Goal: Information Seeking & Learning: Learn about a topic

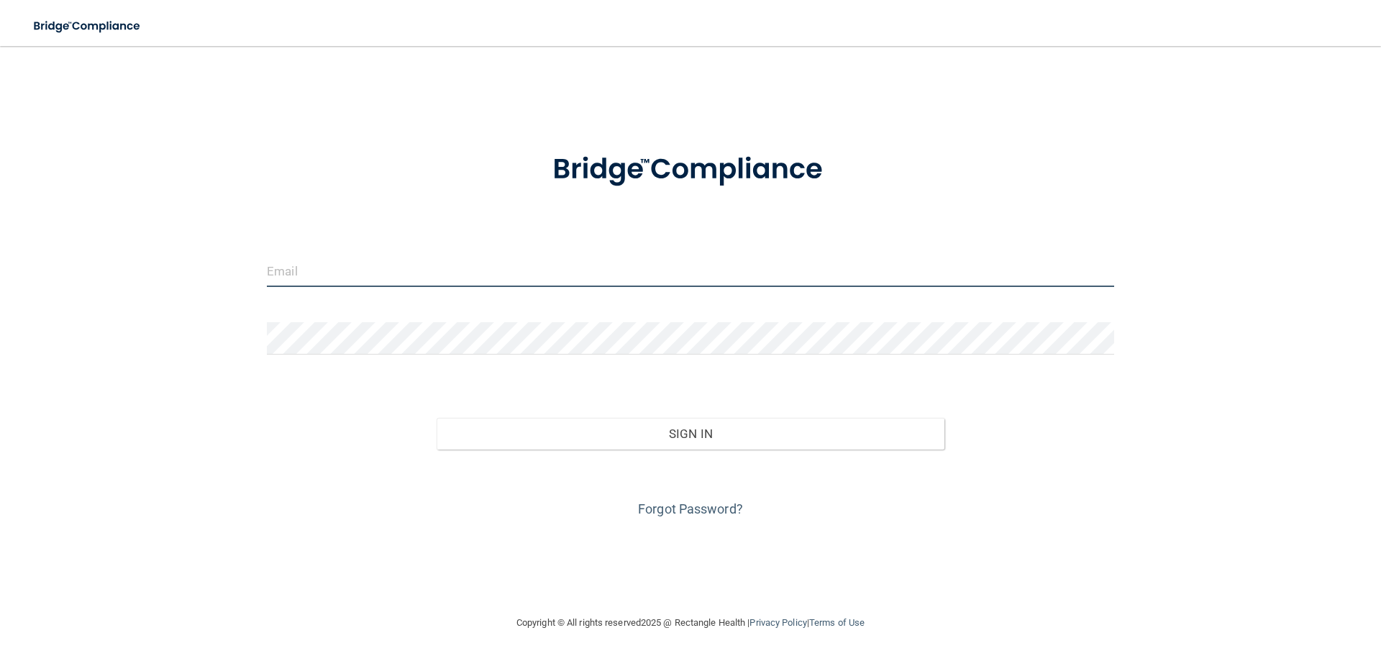
type input "[PERSON_NAME][EMAIL_ADDRESS][PERSON_NAME][DOMAIN_NAME]"
click at [548, 283] on input "[PERSON_NAME][EMAIL_ADDRESS][PERSON_NAME][DOMAIN_NAME]" at bounding box center [691, 271] width 848 height 32
drag, startPoint x: 499, startPoint y: 277, endPoint x: 0, endPoint y: 329, distance: 501.3
click at [0, 329] on main "[PERSON_NAME][EMAIL_ADDRESS][PERSON_NAME][DOMAIN_NAME] Invalid email/password. …" at bounding box center [690, 353] width 1381 height 615
type input "[PERSON_NAME][EMAIL_ADDRESS][PERSON_NAME][DOMAIN_NAME]"
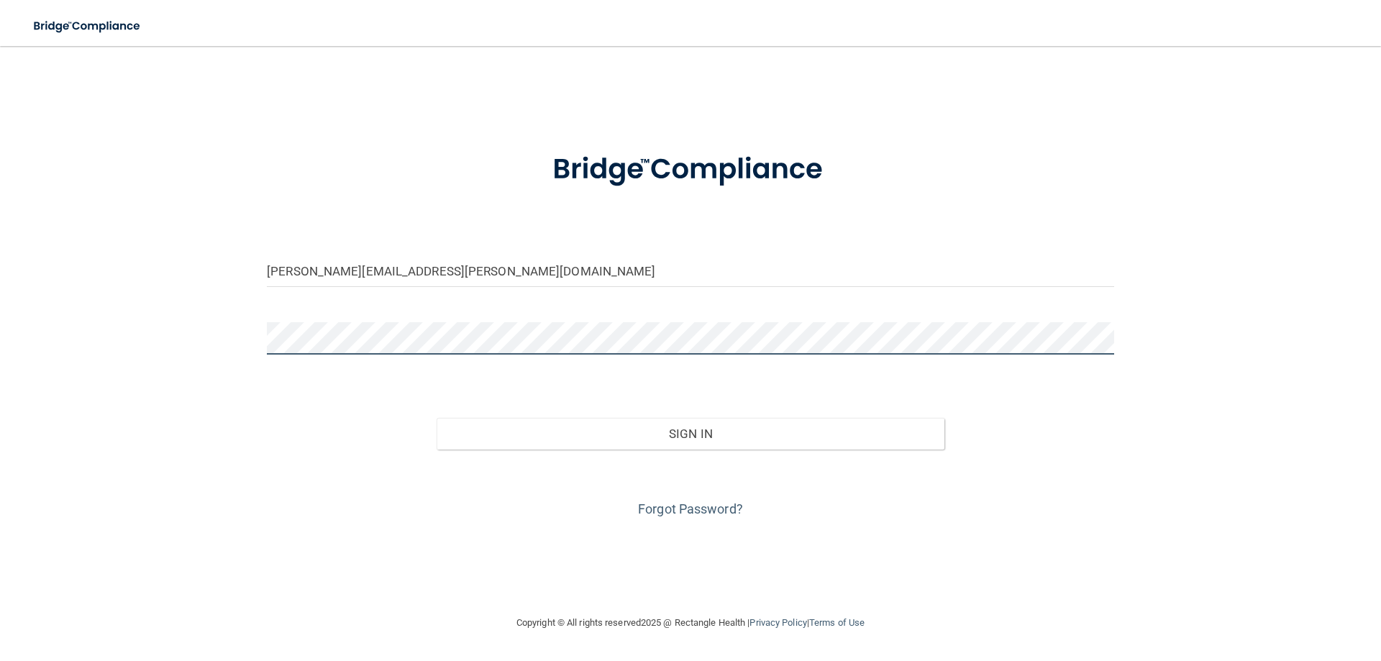
click at [0, 342] on main "[PERSON_NAME][EMAIL_ADDRESS][PERSON_NAME][DOMAIN_NAME] Invalid email/password. …" at bounding box center [690, 353] width 1381 height 615
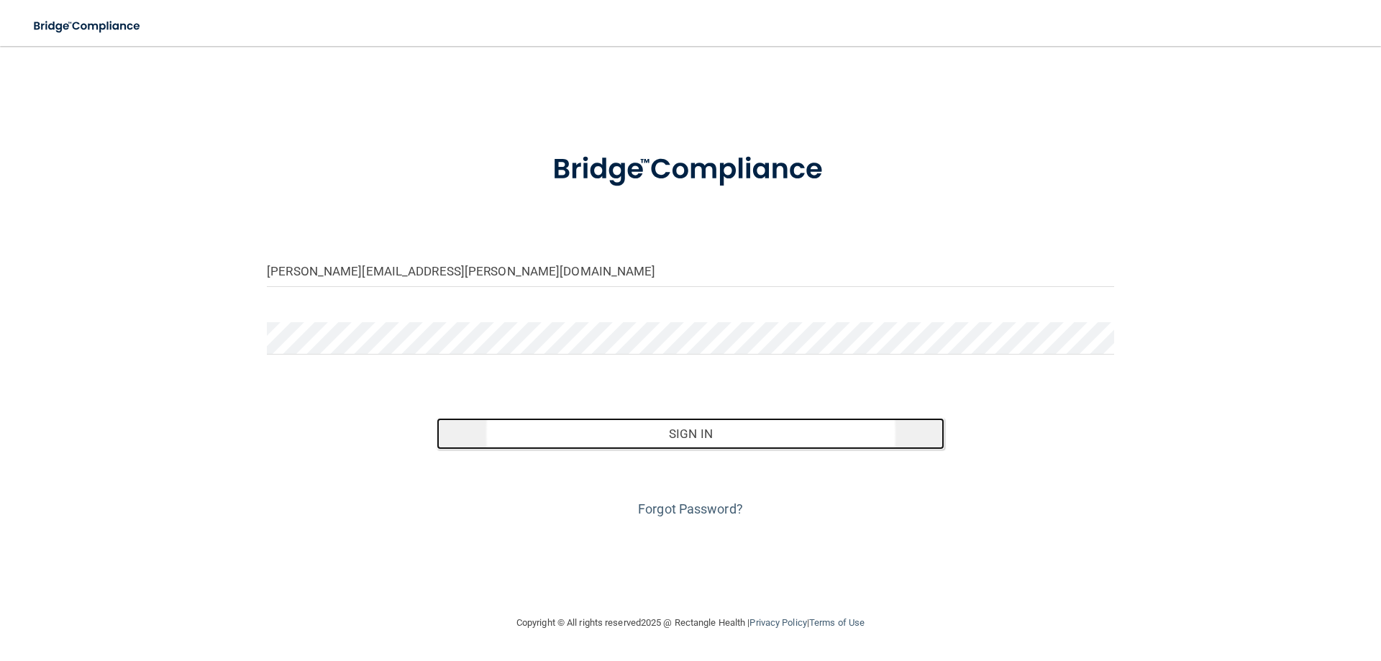
click at [739, 430] on button "Sign In" at bounding box center [691, 434] width 509 height 32
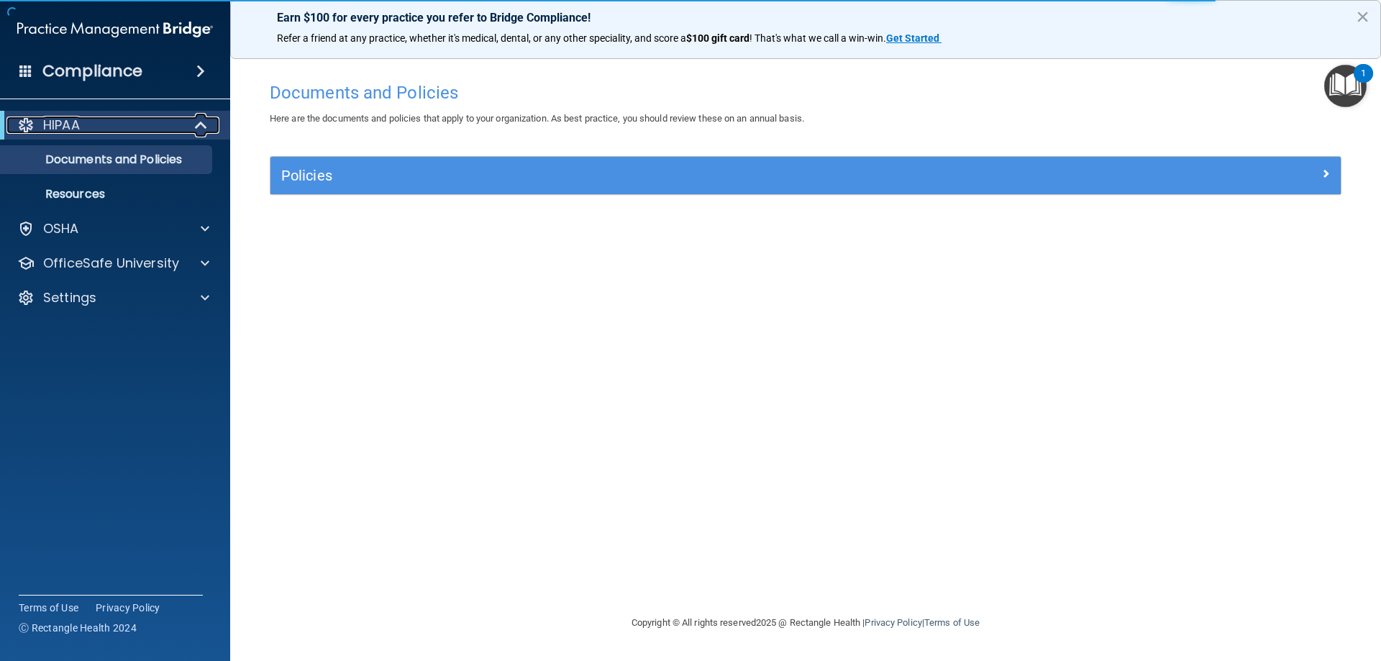
click at [132, 131] on div "HIPAA" at bounding box center [95, 125] width 178 height 17
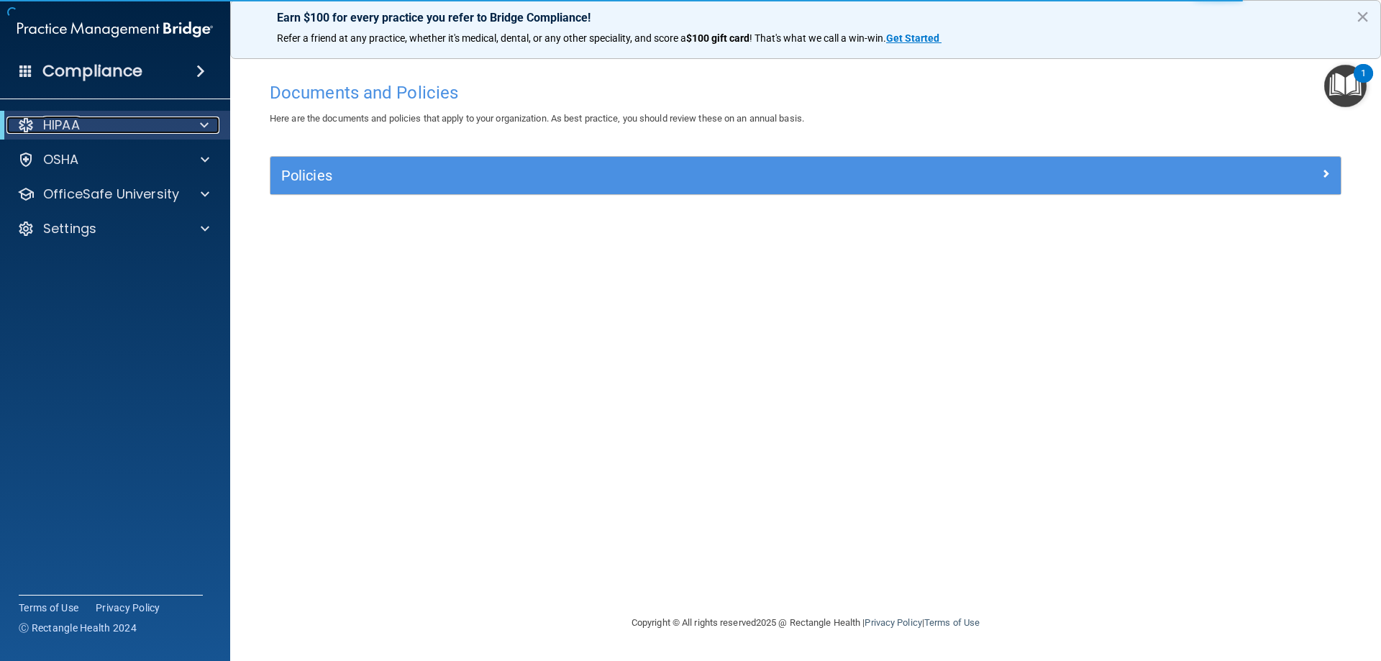
click at [111, 129] on div "HIPAA" at bounding box center [95, 125] width 178 height 17
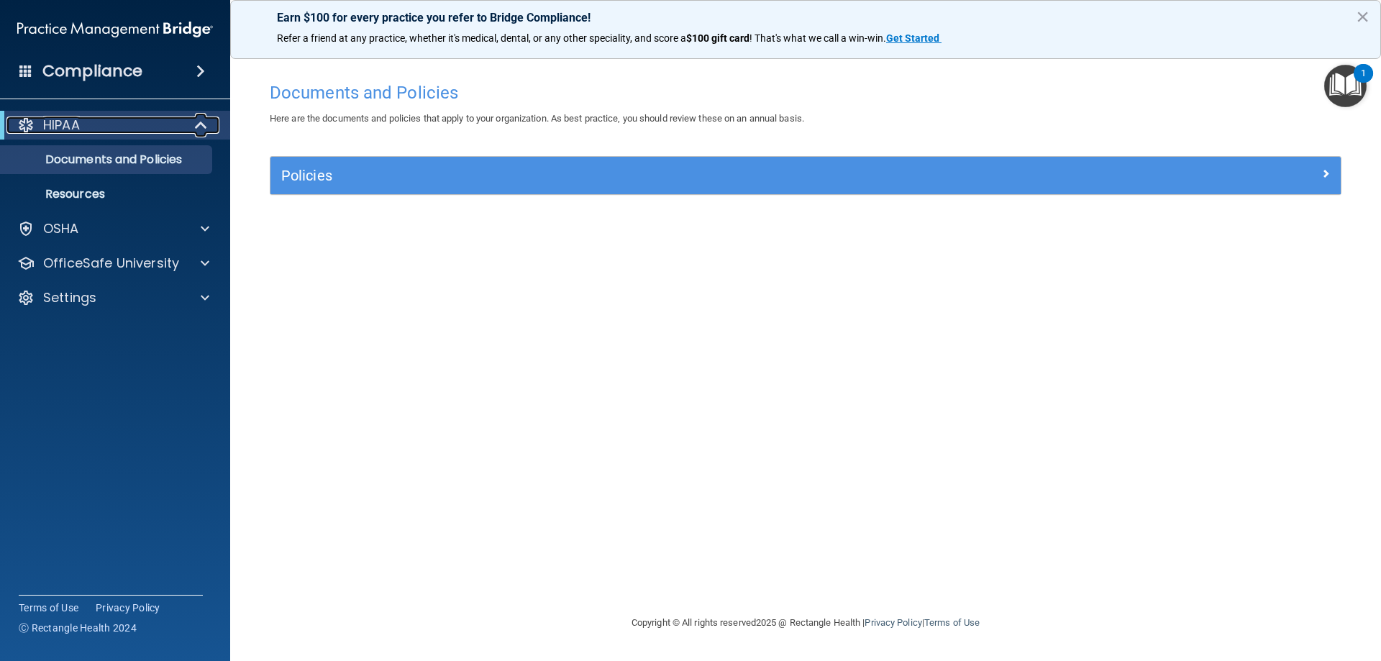
click at [99, 118] on div "HIPAA" at bounding box center [95, 125] width 178 height 17
click at [102, 118] on div "HIPAA" at bounding box center [95, 125] width 178 height 17
click at [150, 127] on div "HIPAA" at bounding box center [95, 125] width 178 height 17
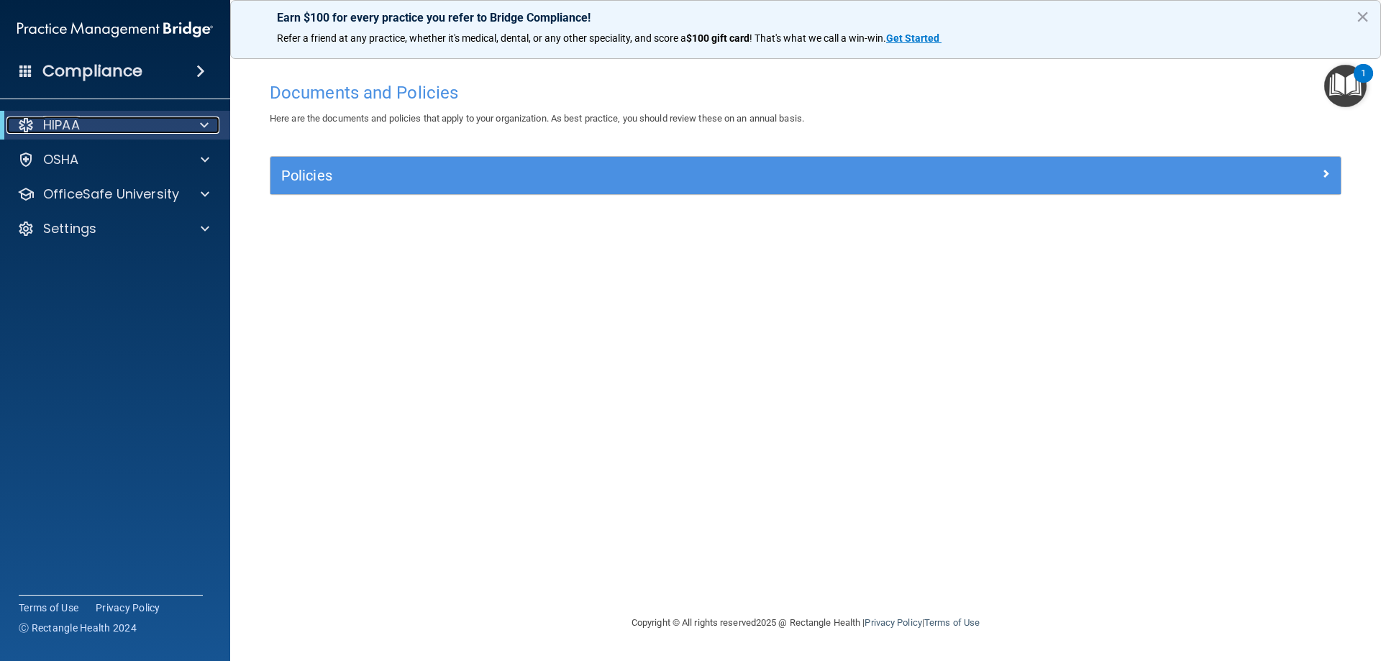
click at [122, 123] on div "HIPAA" at bounding box center [95, 125] width 178 height 17
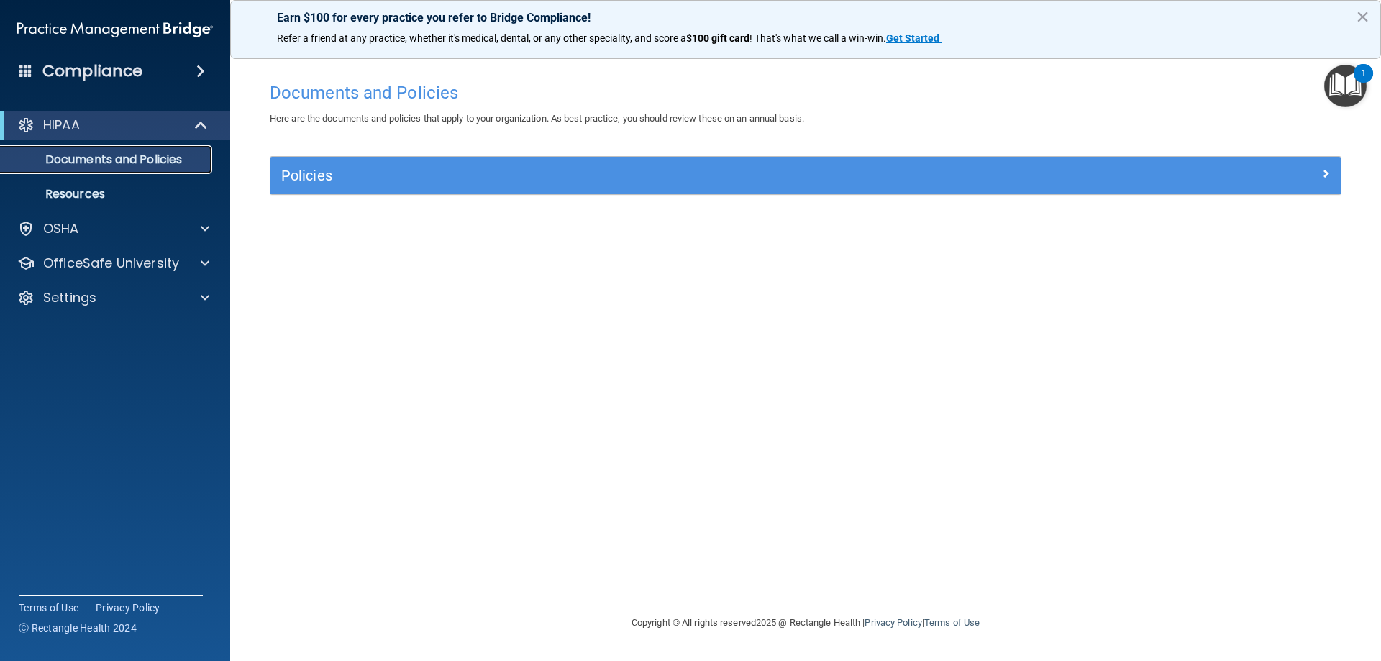
click at [123, 160] on p "Documents and Policies" at bounding box center [107, 160] width 196 height 14
click at [204, 124] on span at bounding box center [202, 125] width 12 height 17
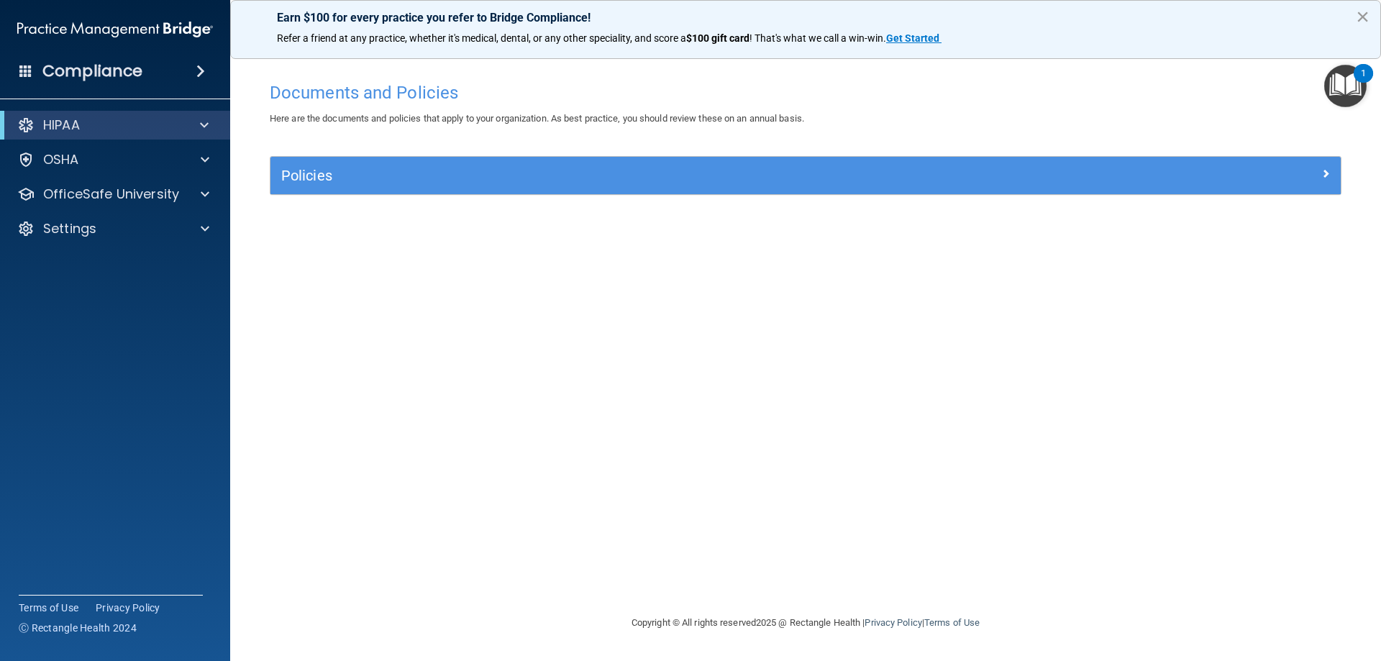
click at [1359, 11] on button "×" at bounding box center [1363, 16] width 14 height 23
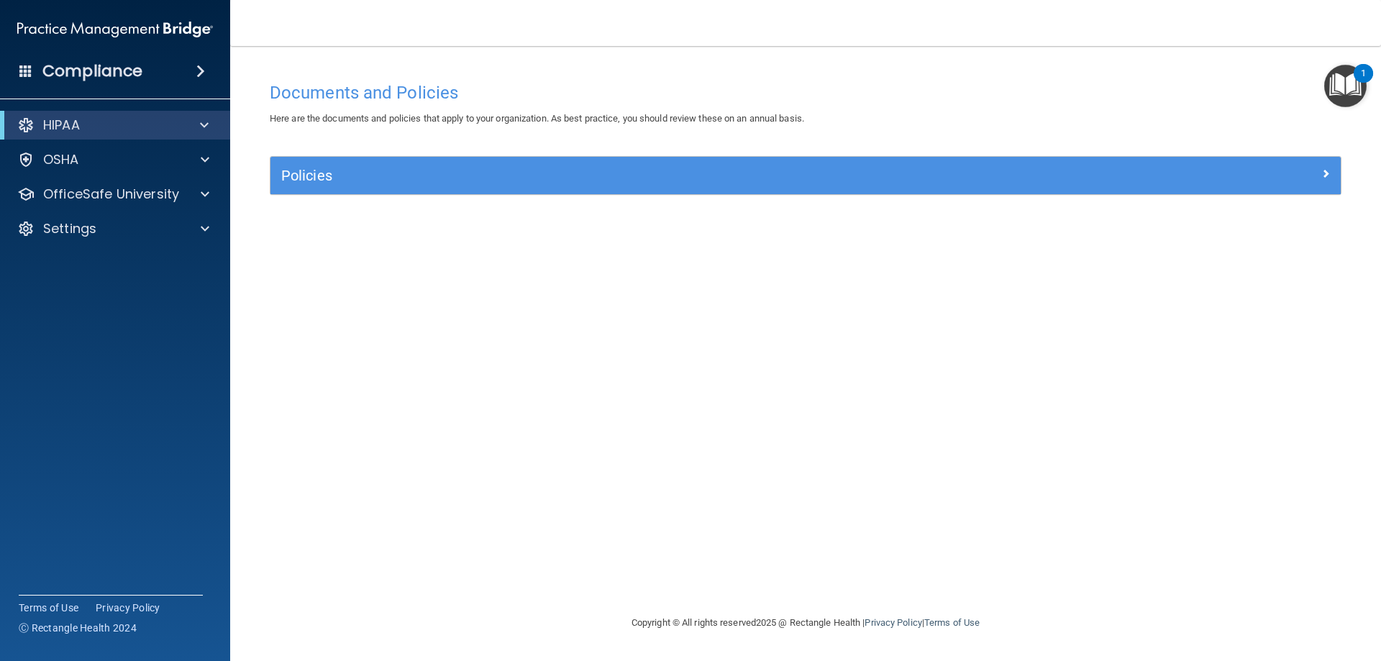
click at [1361, 75] on div "1" at bounding box center [1363, 82] width 5 height 19
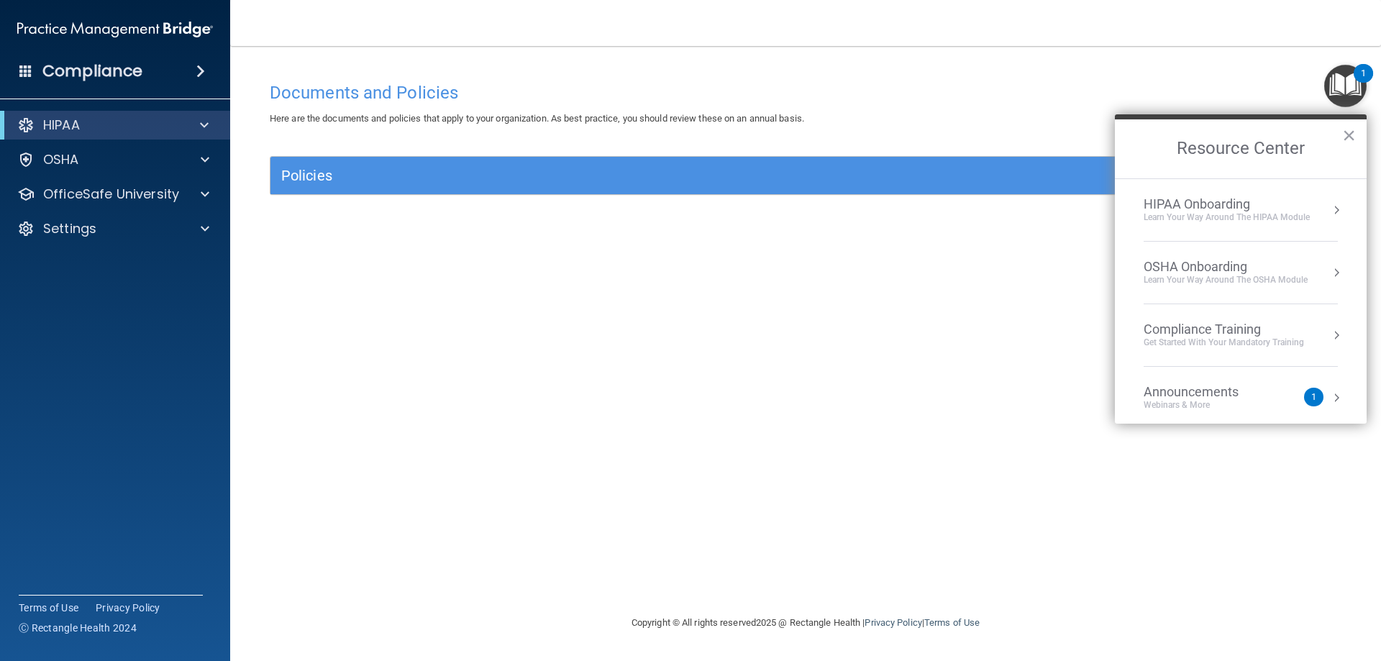
click at [1284, 400] on div "Announcements Webinars & More" at bounding box center [1220, 397] width 153 height 27
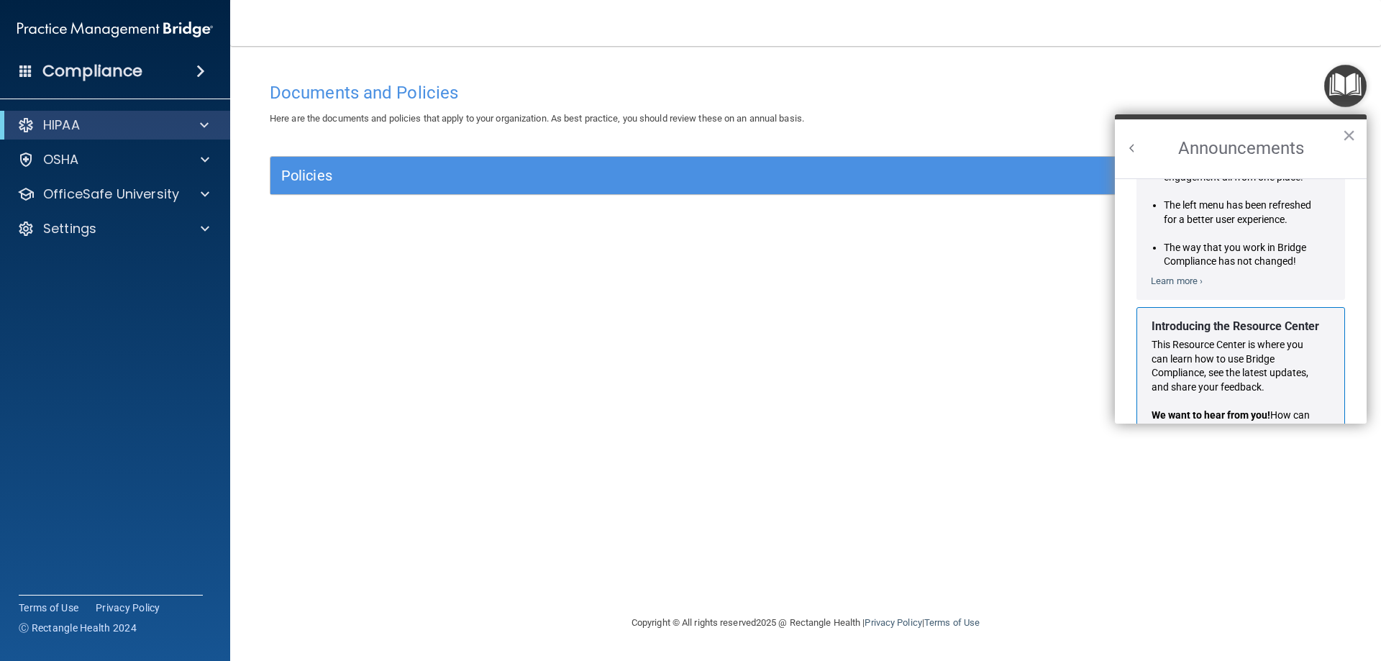
scroll to position [216, 0]
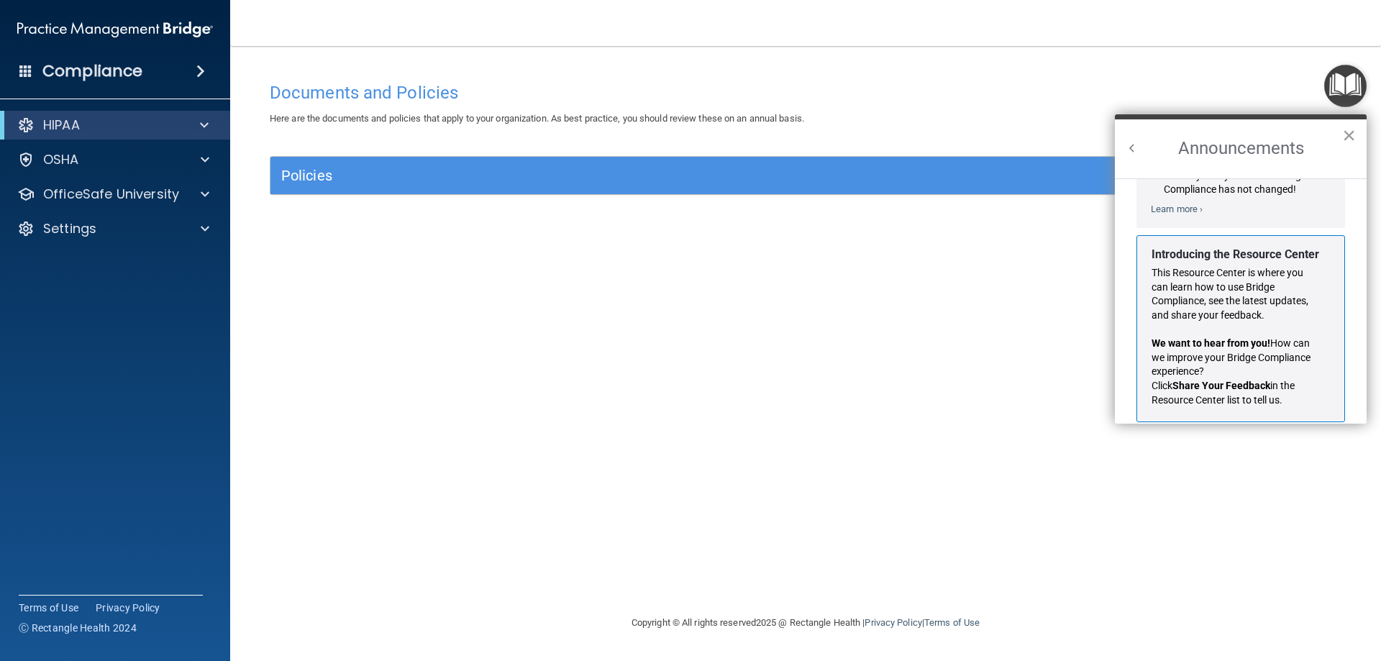
click at [1348, 134] on button "×" at bounding box center [1350, 135] width 14 height 23
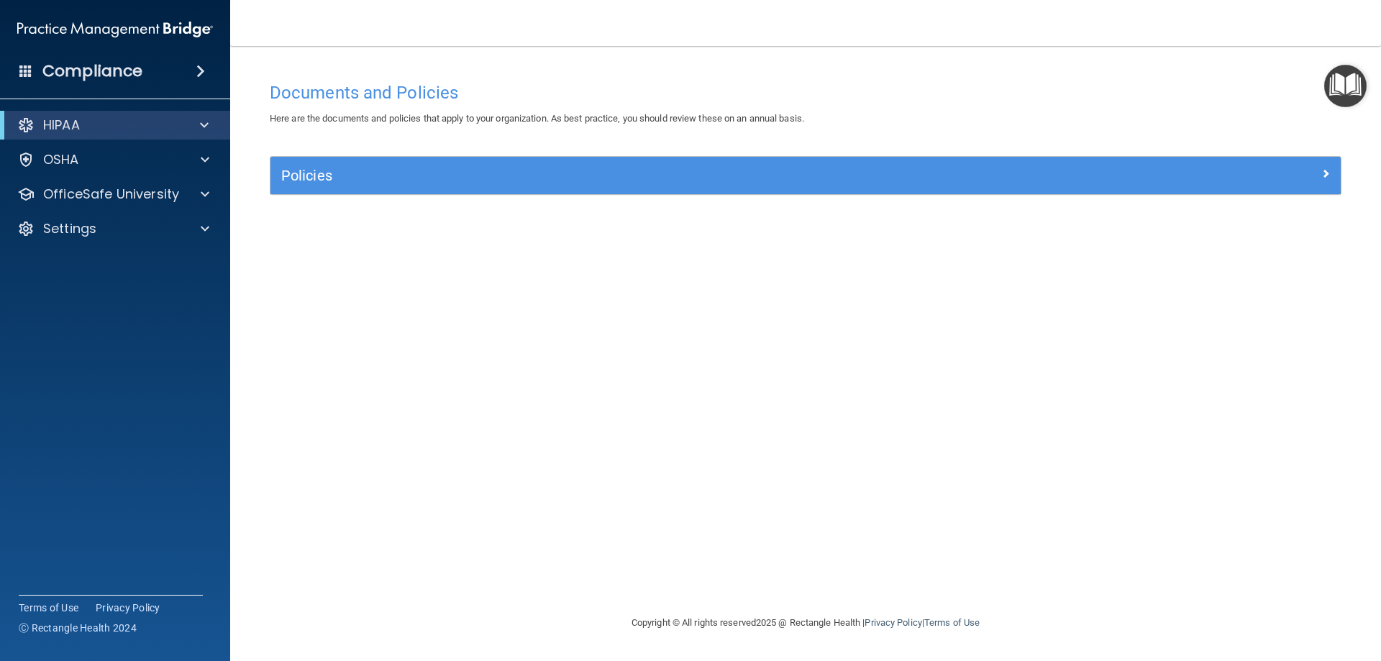
click at [1351, 92] on img "Open Resource Center" at bounding box center [1346, 86] width 42 height 42
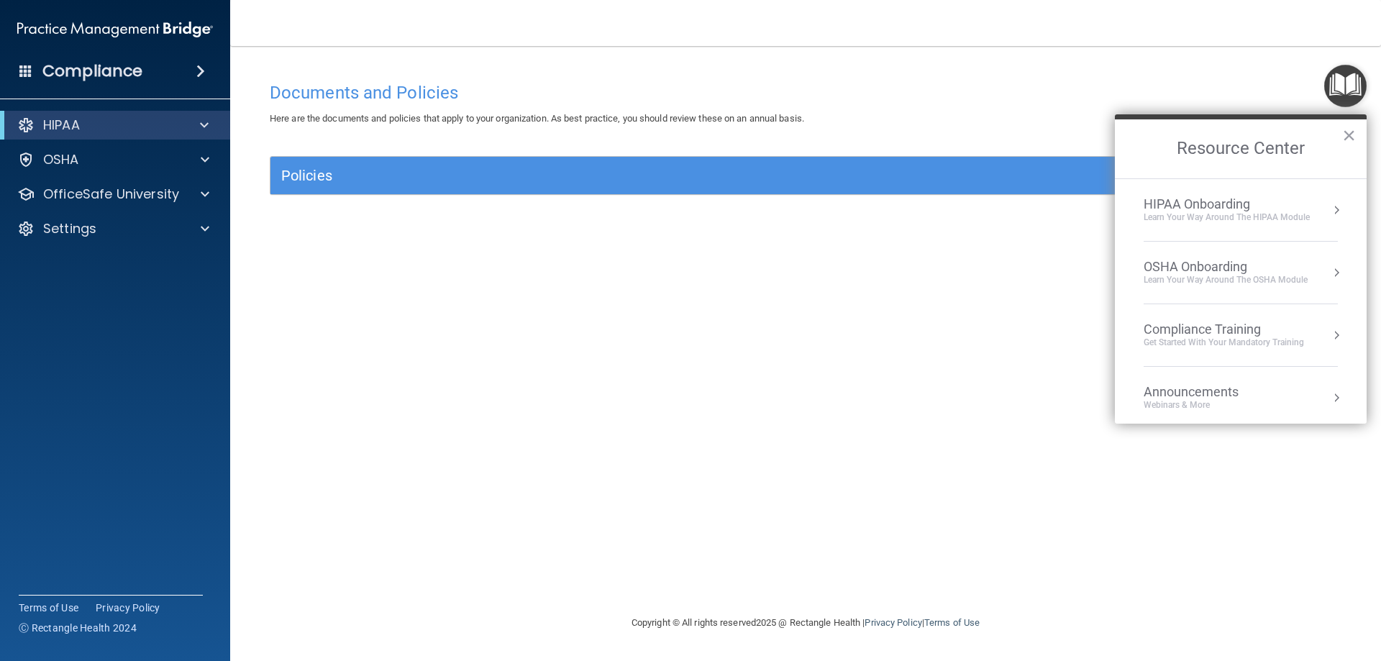
click at [1295, 212] on div "Learn Your Way around the HIPAA module" at bounding box center [1227, 218] width 166 height 12
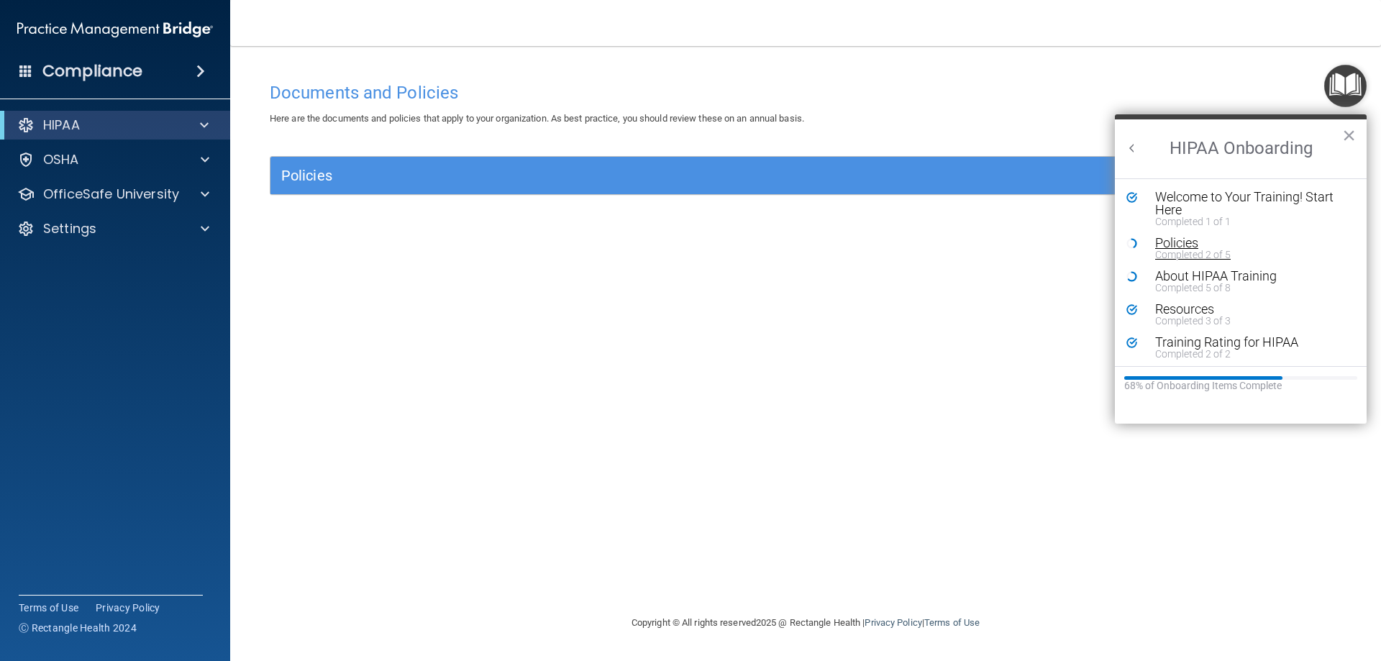
scroll to position [3, 0]
click at [1346, 136] on button "×" at bounding box center [1350, 135] width 14 height 23
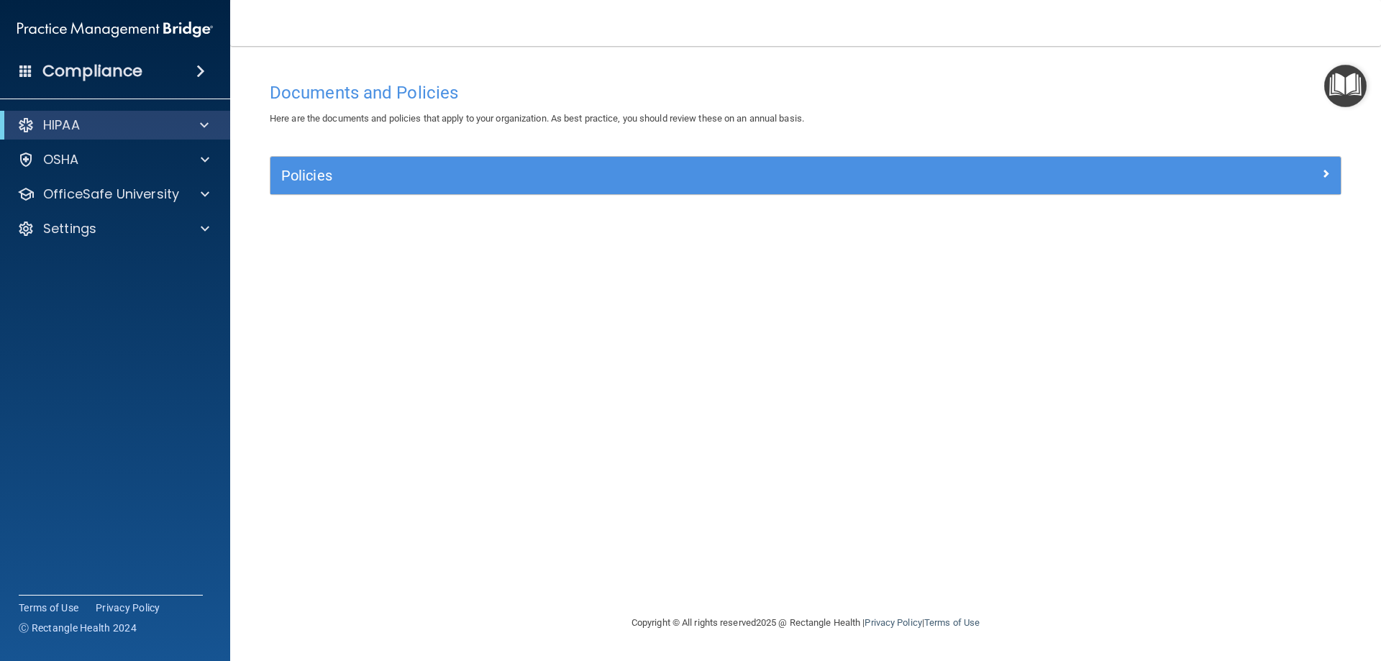
click at [1341, 91] on img "Open Resource Center" at bounding box center [1346, 86] width 42 height 42
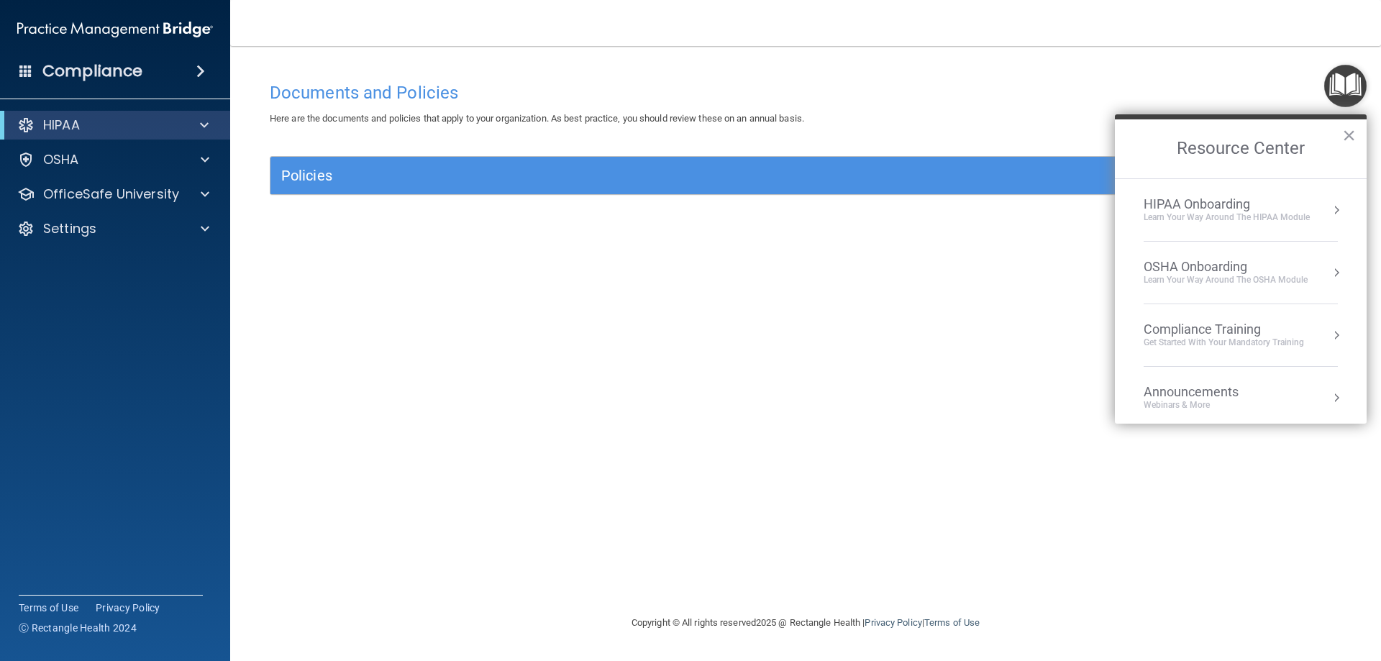
click at [1298, 273] on div "OSHA Onboarding" at bounding box center [1226, 267] width 164 height 16
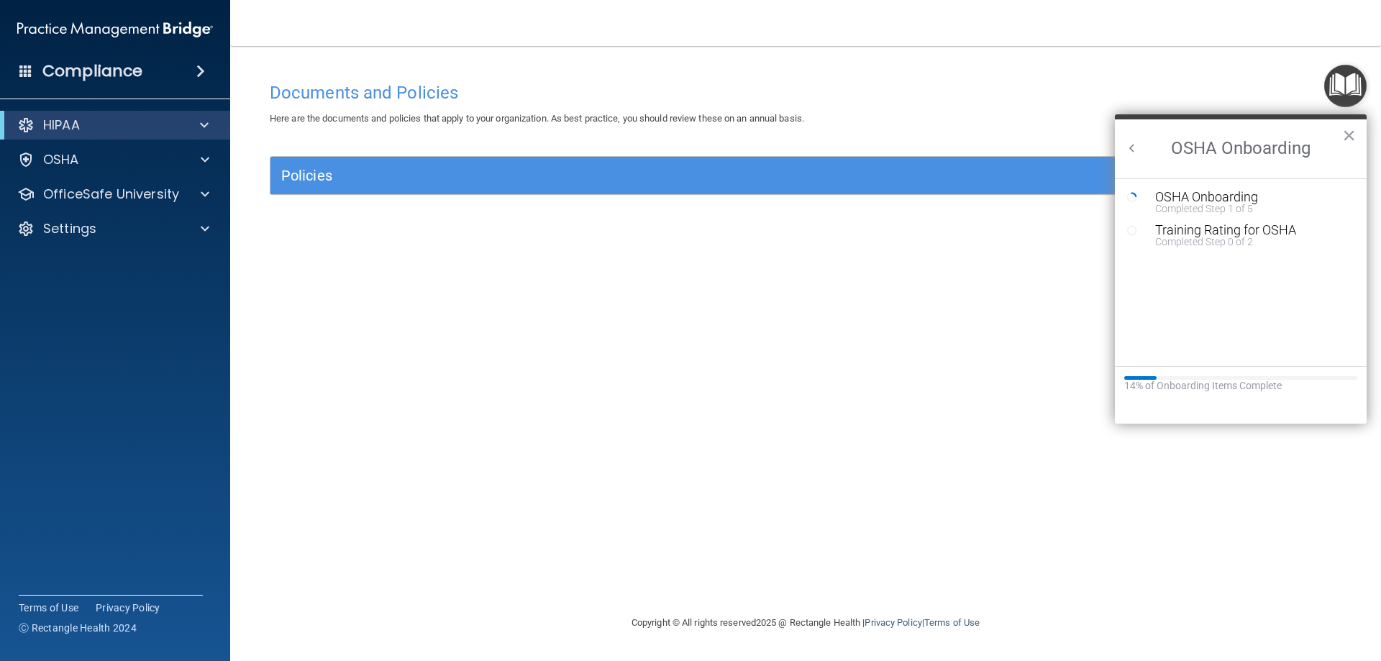
scroll to position [0, 0]
click at [1345, 99] on img "Open Resource Center" at bounding box center [1346, 86] width 42 height 42
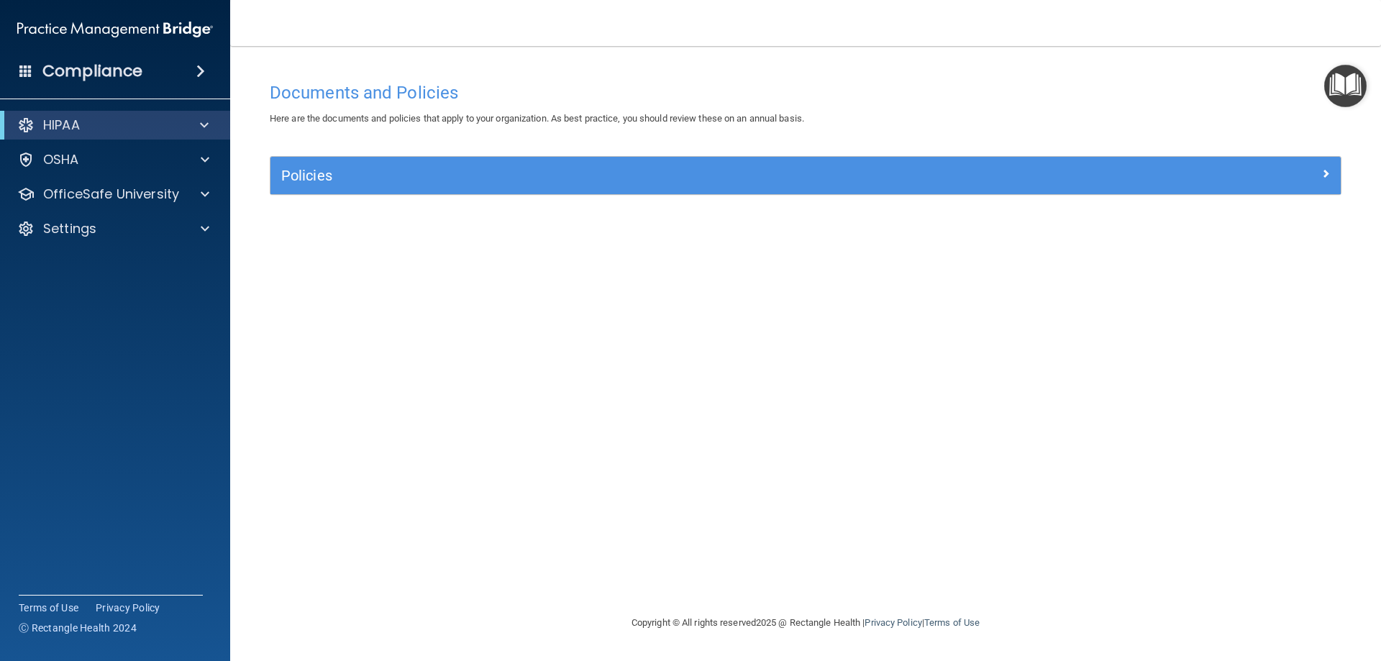
click at [1345, 100] on img "Open Resource Center" at bounding box center [1346, 86] width 42 height 42
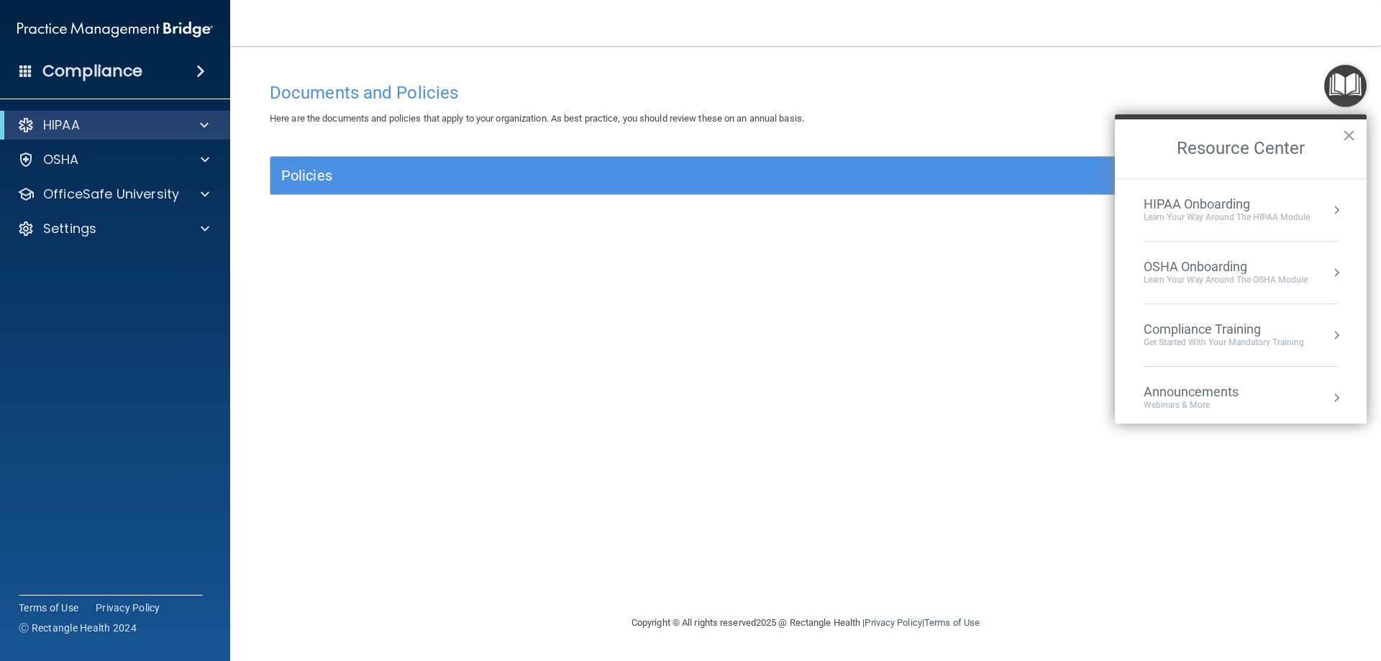
click at [1284, 201] on div "HIPAA Onboarding" at bounding box center [1227, 204] width 166 height 16
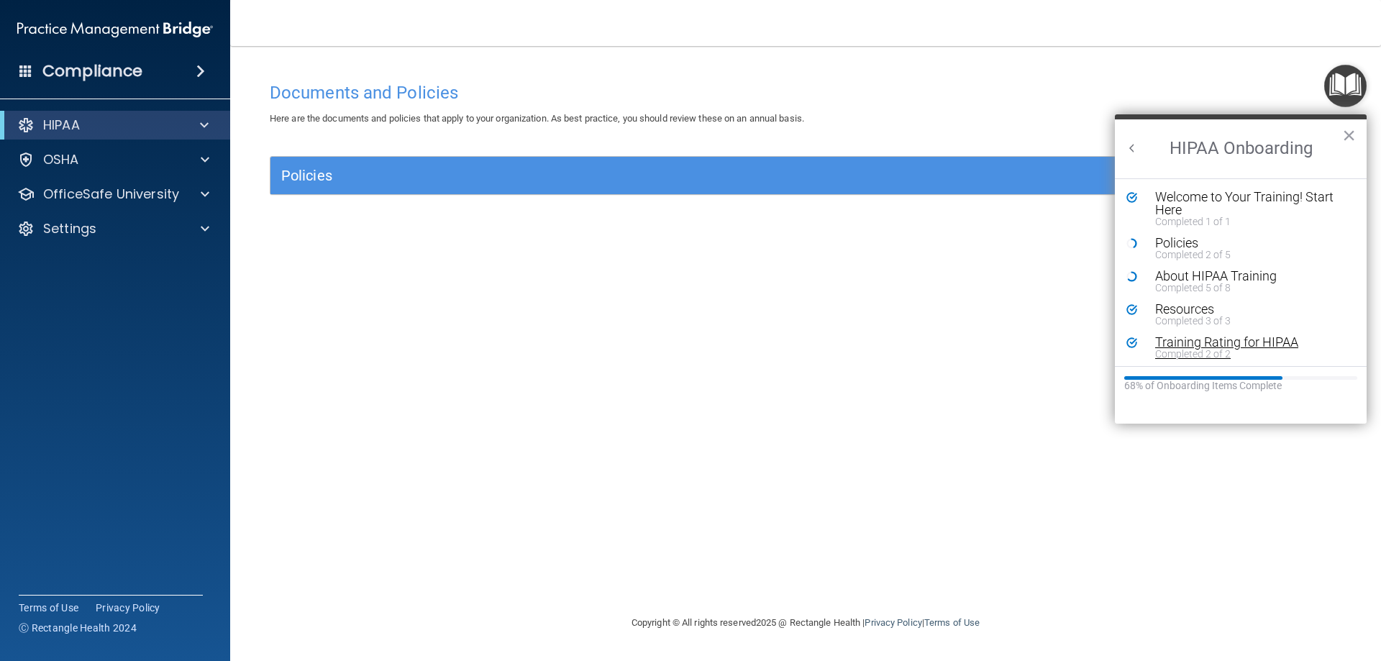
click at [1203, 355] on div "Completed 2 of 2" at bounding box center [1246, 354] width 182 height 10
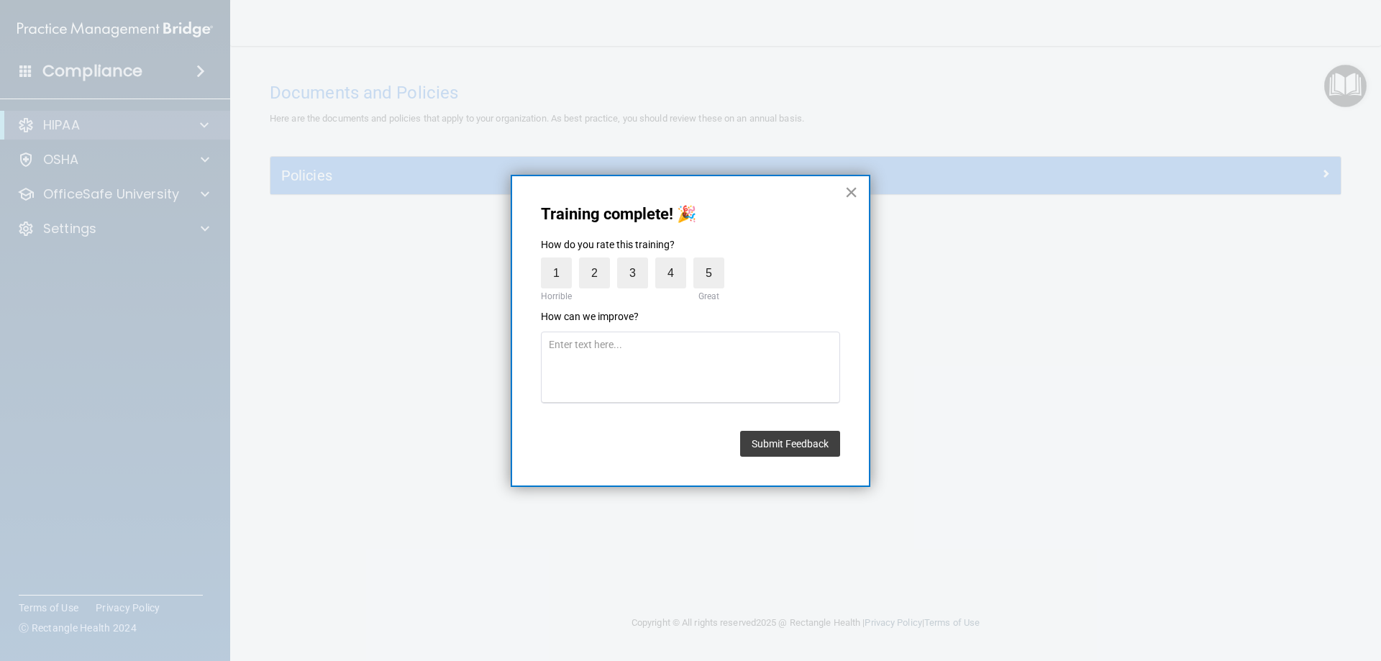
click at [850, 190] on button "×" at bounding box center [852, 192] width 14 height 23
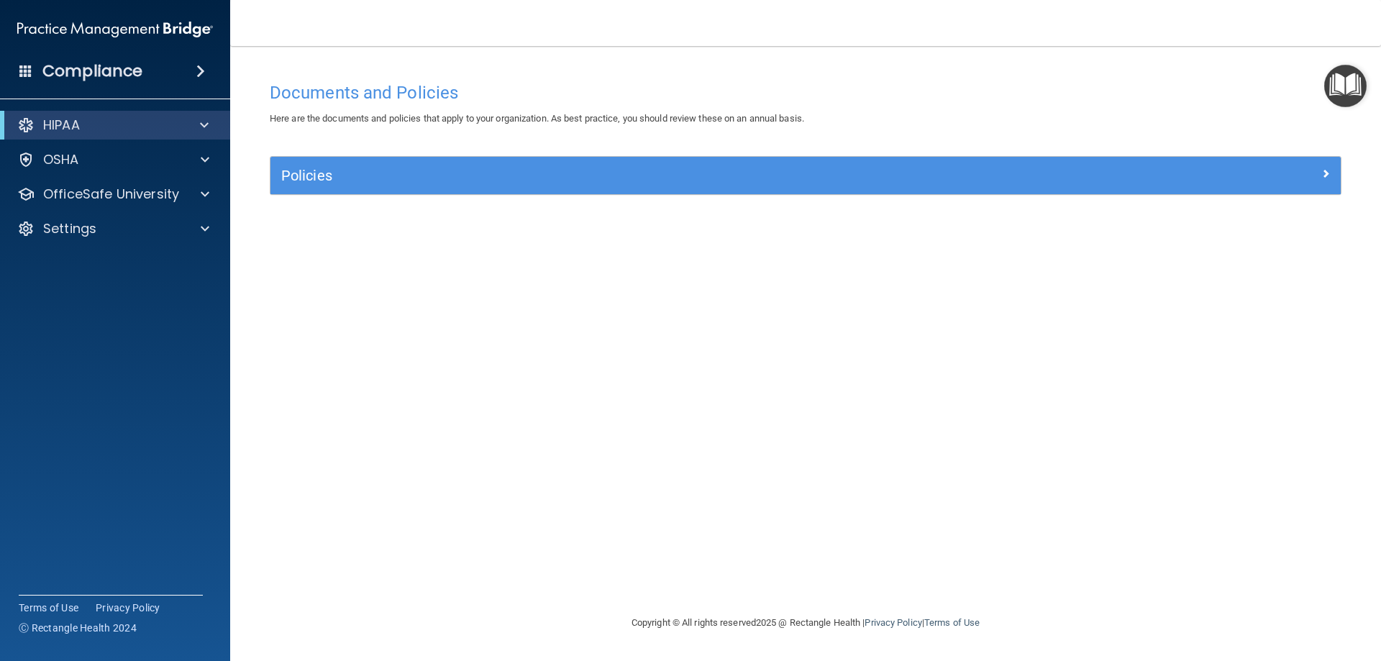
click at [1355, 79] on img "Open Resource Center" at bounding box center [1346, 86] width 42 height 42
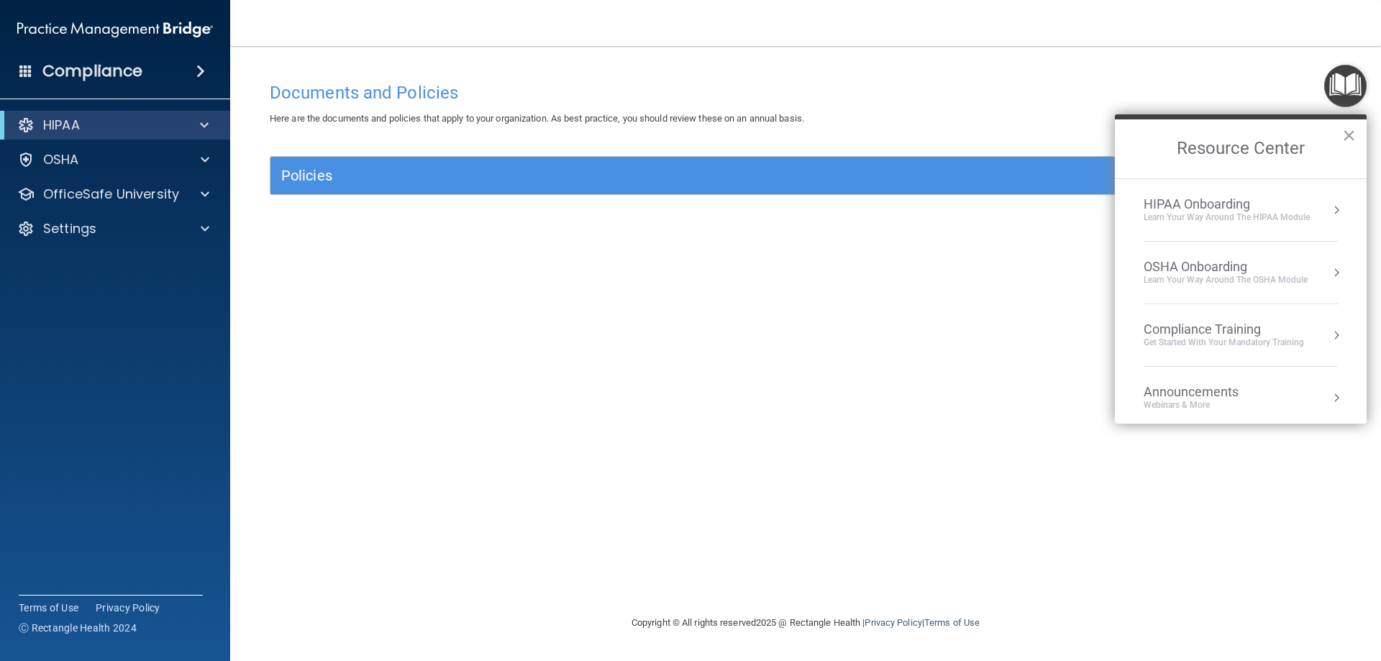
click at [1314, 337] on div "Compliance Training Get Started with your mandatory training" at bounding box center [1241, 335] width 194 height 27
click at [1243, 201] on div "HIPAA Training for Members" at bounding box center [1207, 202] width 160 height 13
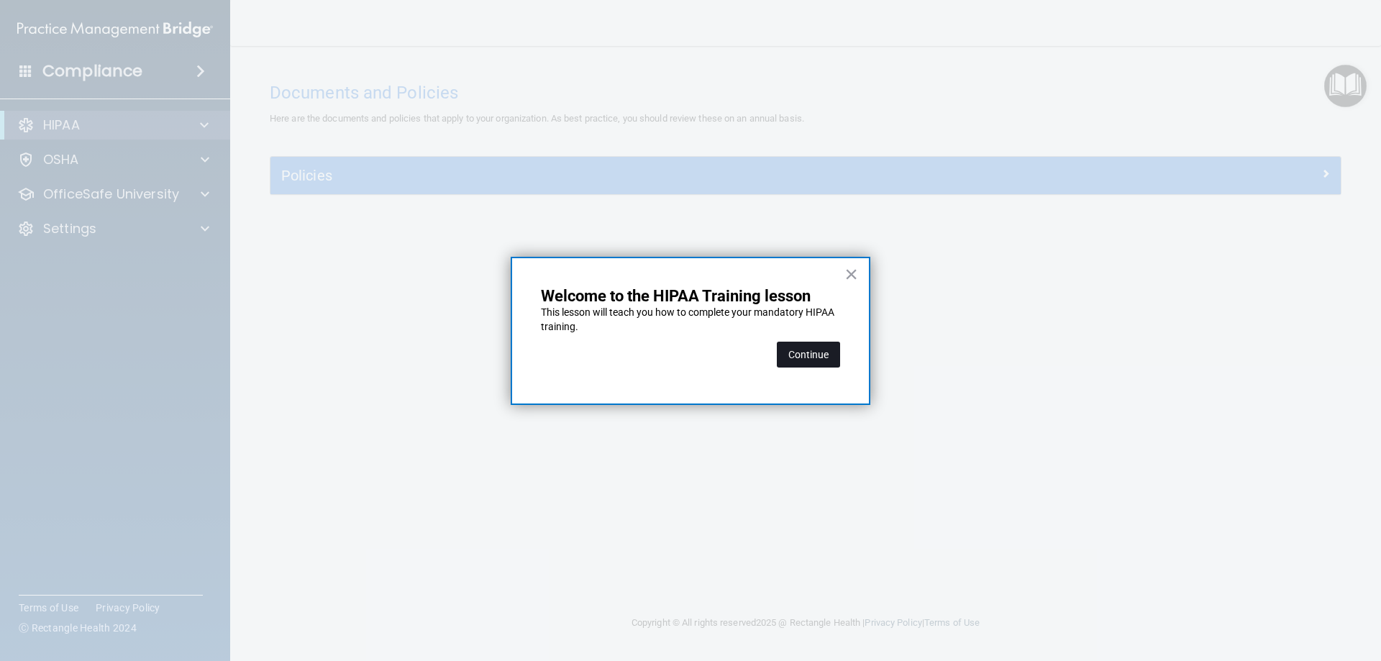
click at [799, 362] on button "Continue" at bounding box center [808, 355] width 63 height 26
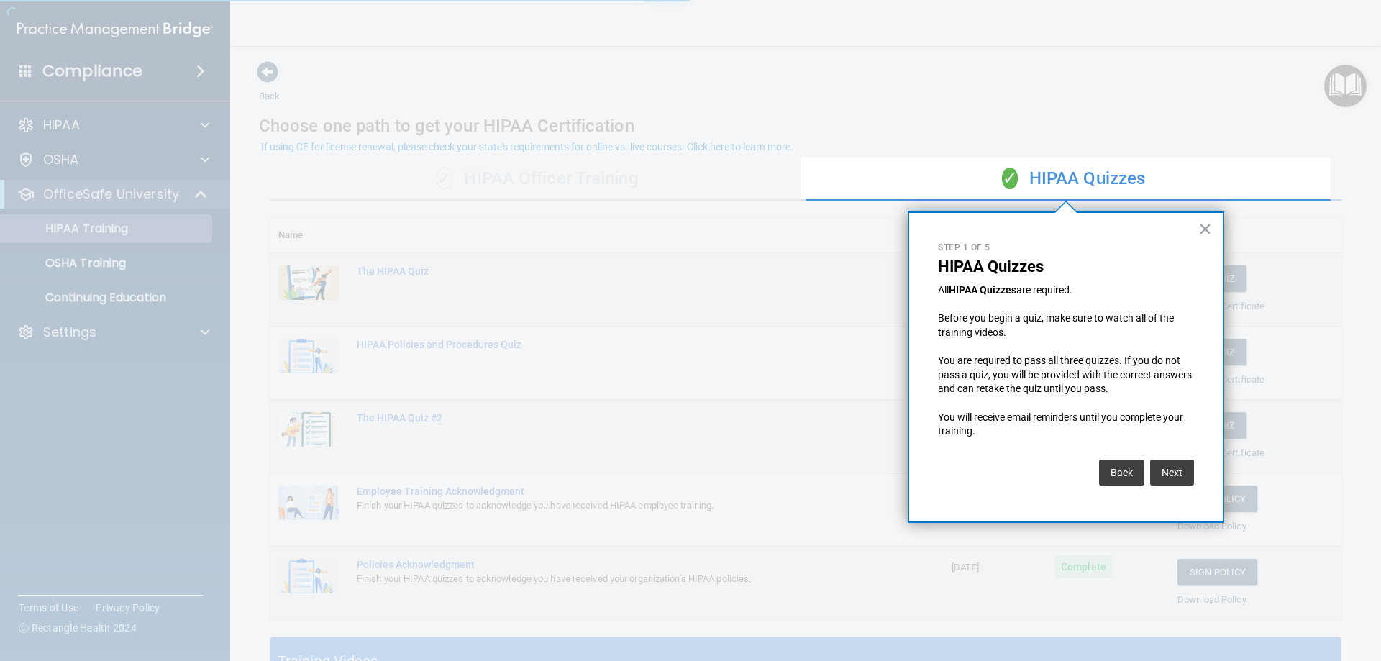
click at [104, 226] on div at bounding box center [400, 330] width 801 height 661
click at [1202, 221] on button "×" at bounding box center [1206, 228] width 14 height 23
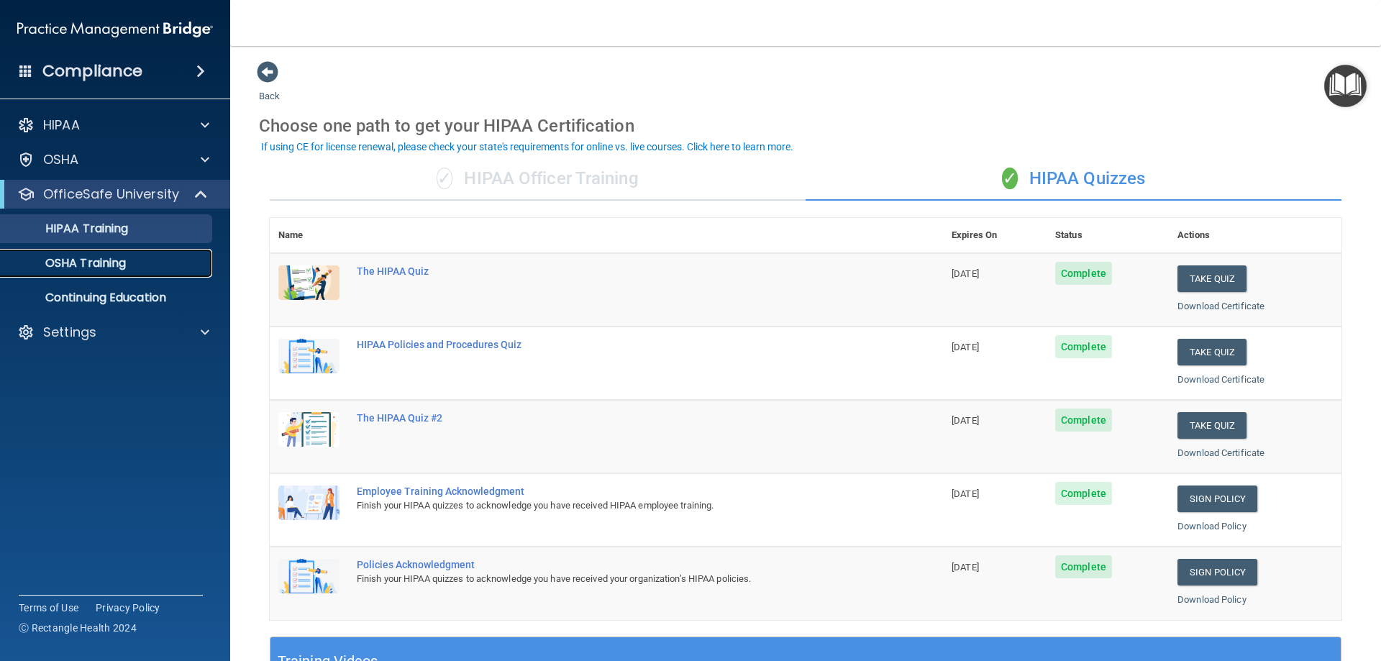
click at [161, 268] on div "OSHA Training" at bounding box center [107, 263] width 196 height 14
